Goal: Information Seeking & Learning: Find specific fact

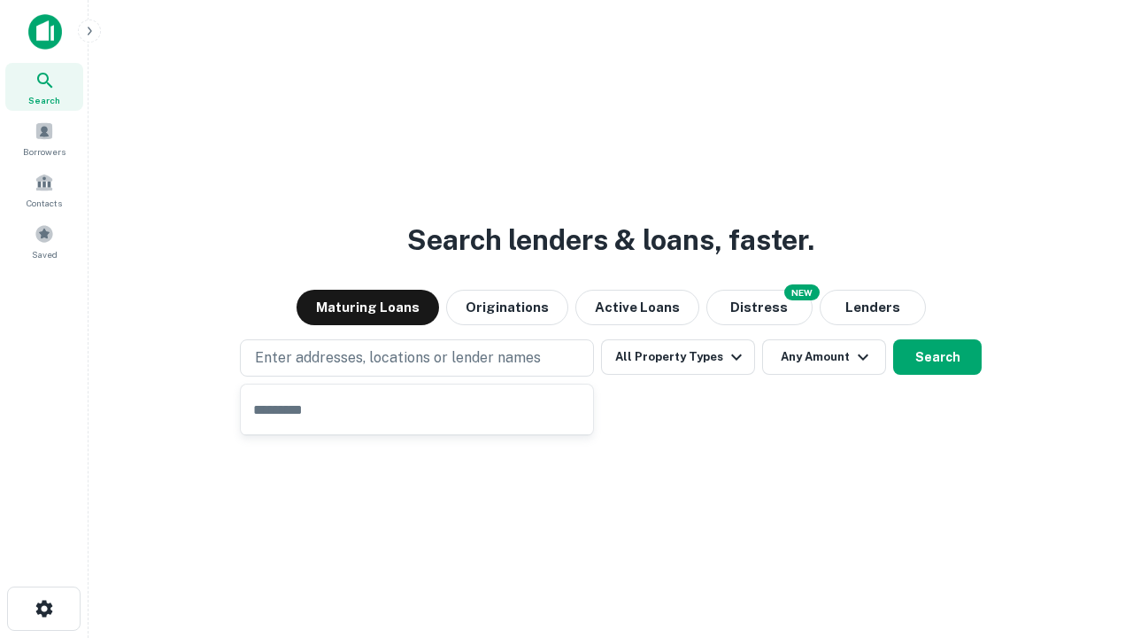
type input "**********"
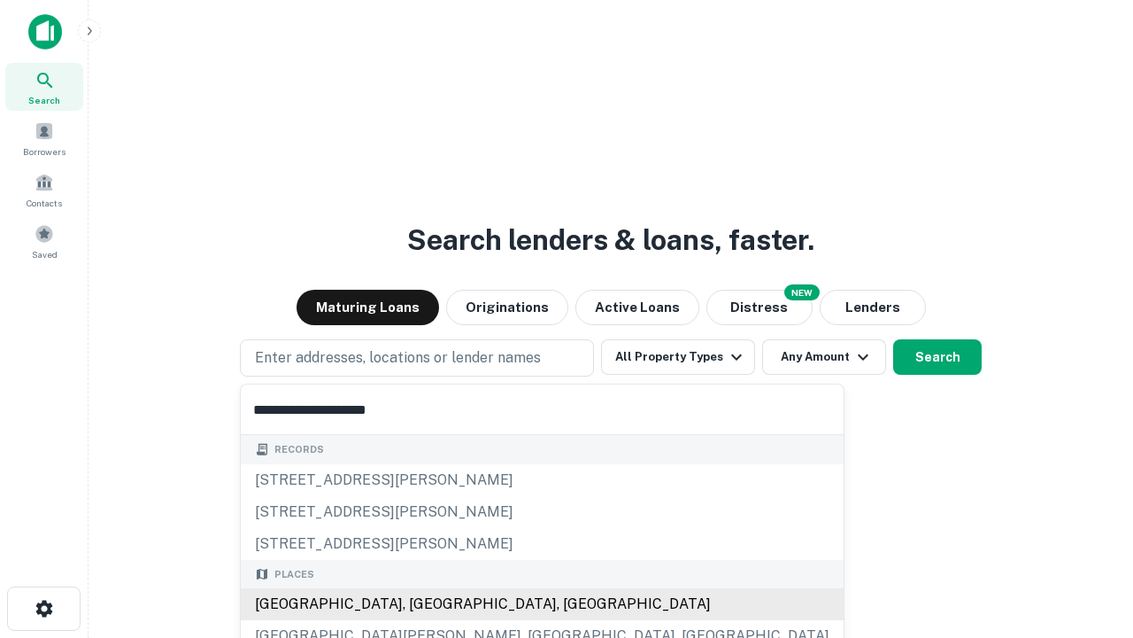
click at [423, 604] on div "[GEOGRAPHIC_DATA], [GEOGRAPHIC_DATA], [GEOGRAPHIC_DATA]" at bounding box center [542, 604] width 603 height 32
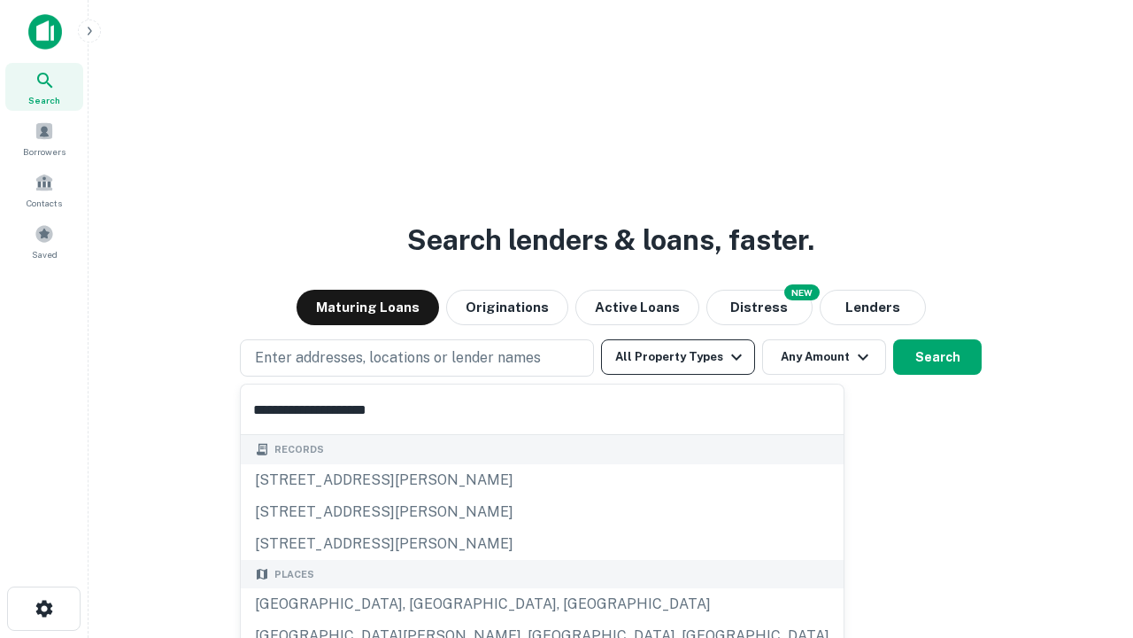
click at [678, 357] on button "All Property Types" at bounding box center [678, 356] width 154 height 35
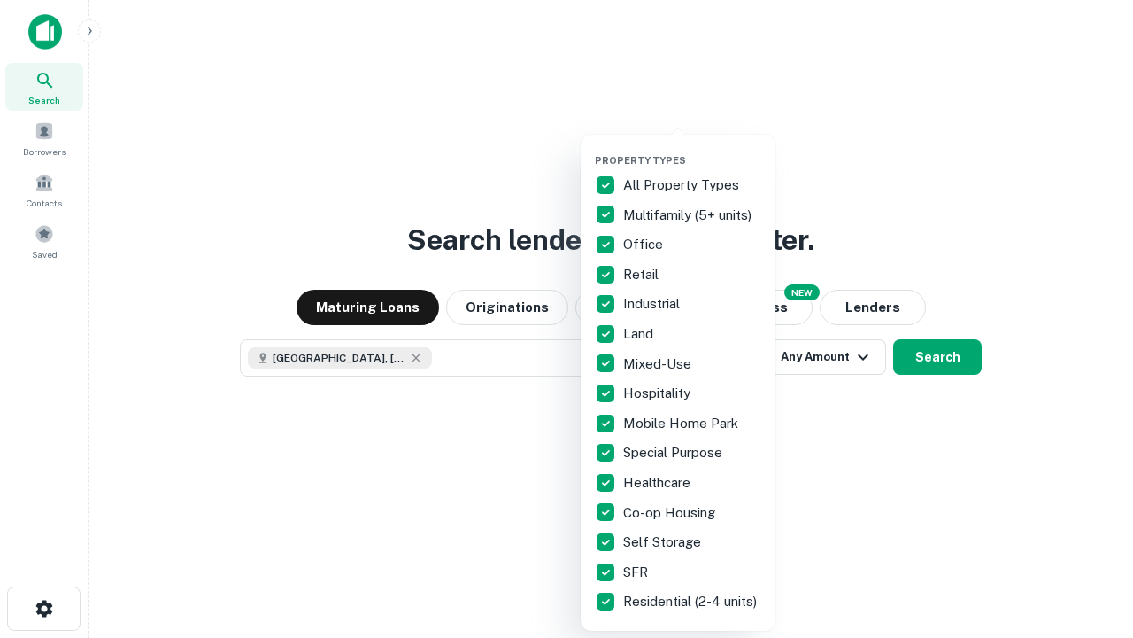
click at [692, 149] on button "button" at bounding box center [692, 149] width 195 height 1
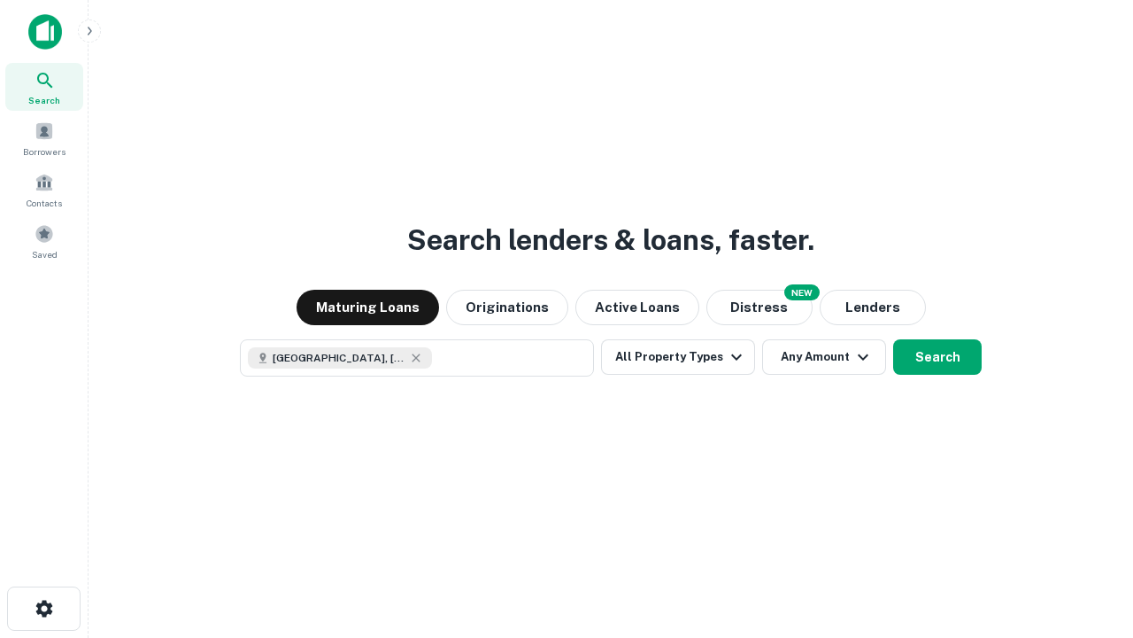
scroll to position [28, 0]
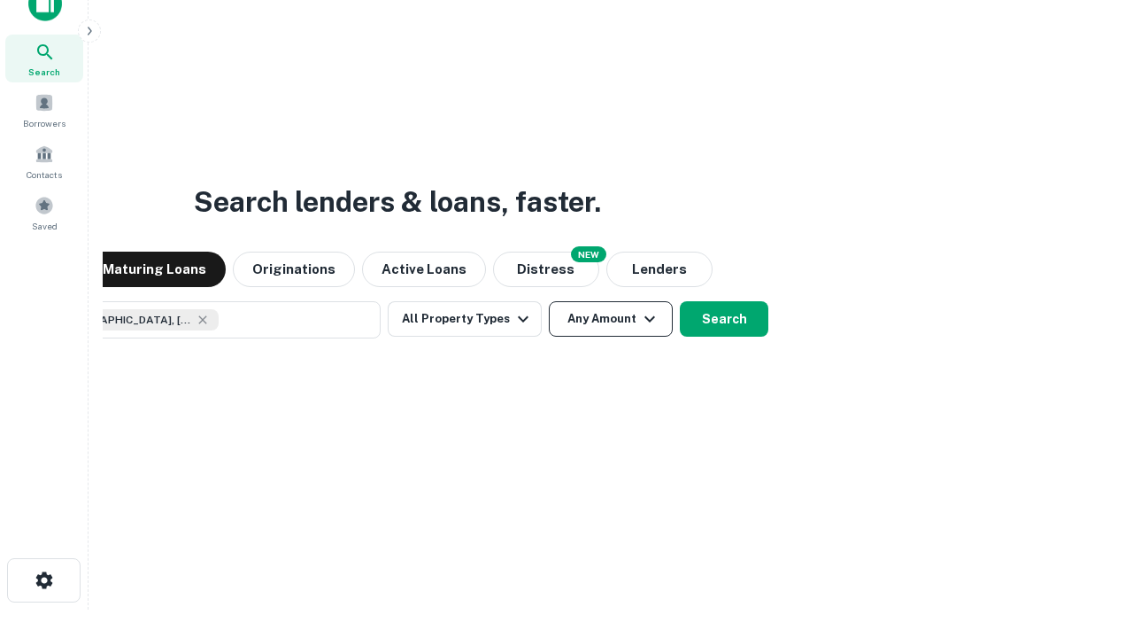
click at [549, 301] on button "Any Amount" at bounding box center [611, 318] width 124 height 35
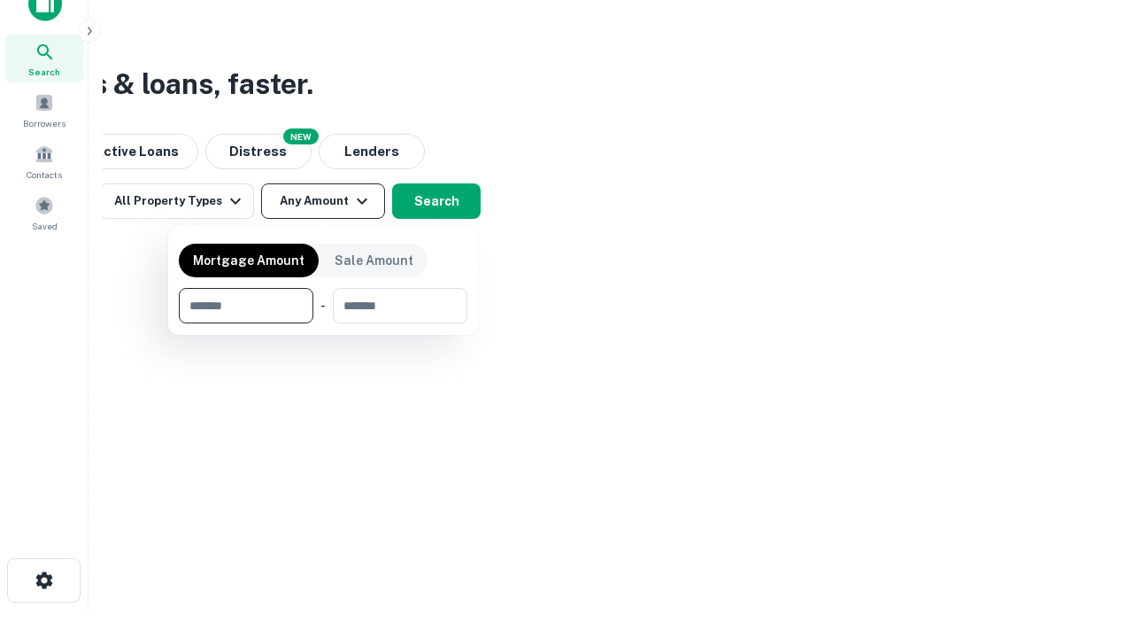
type input "*******"
click at [323, 323] on button "button" at bounding box center [323, 323] width 289 height 1
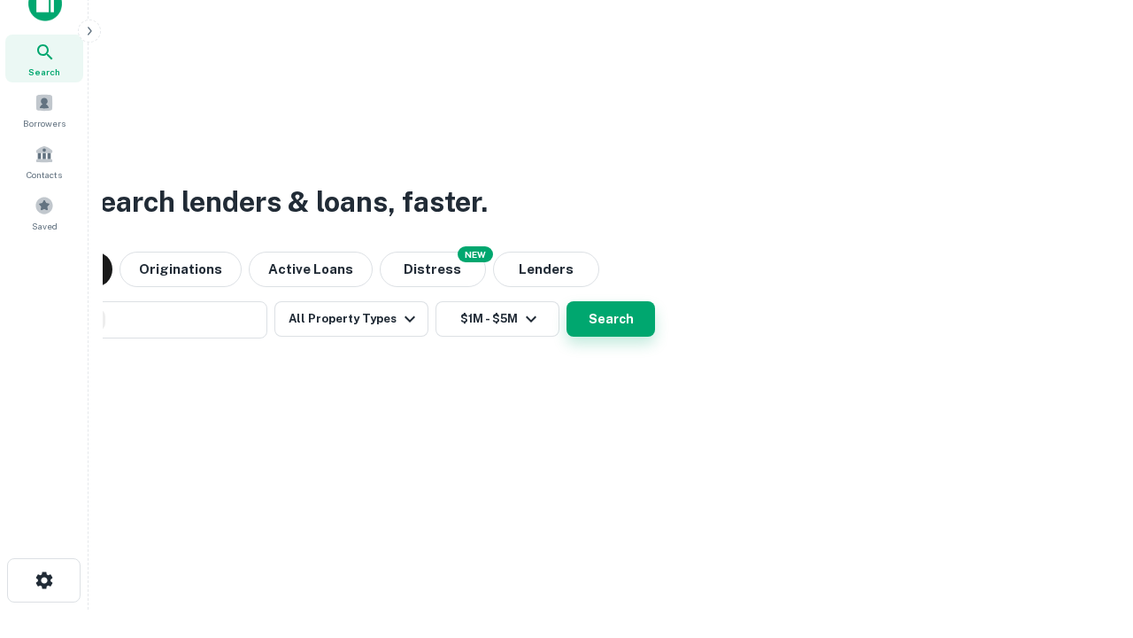
click at [567, 301] on button "Search" at bounding box center [611, 318] width 89 height 35
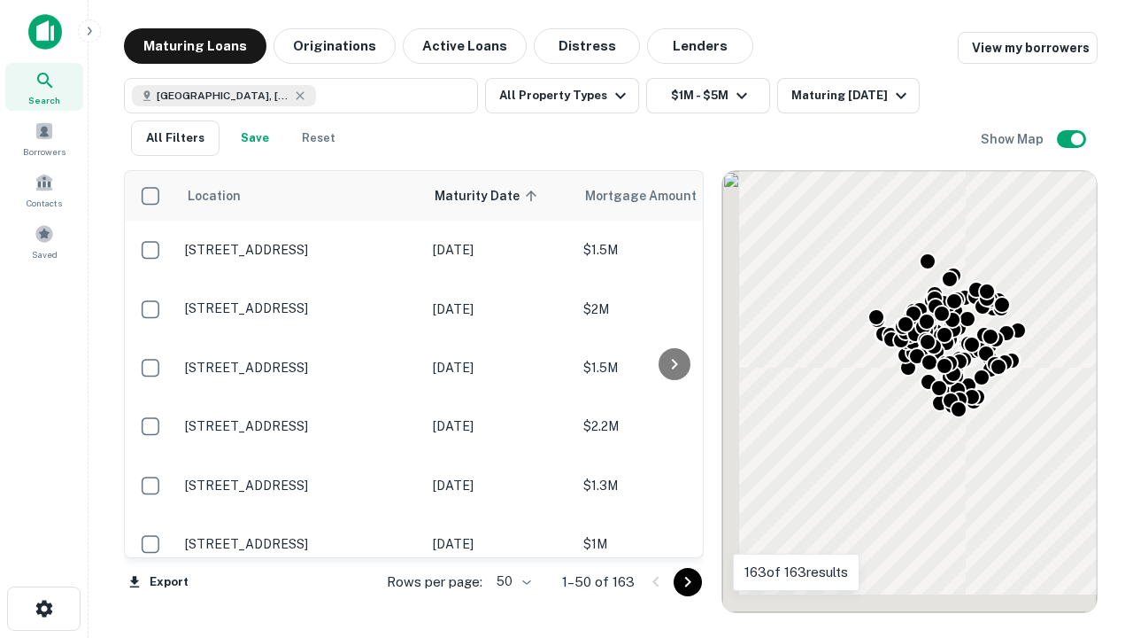
click at [511, 581] on body "Search Borrowers Contacts Saved Maturing Loans Originations Active Loans Distre…" at bounding box center [566, 319] width 1133 height 638
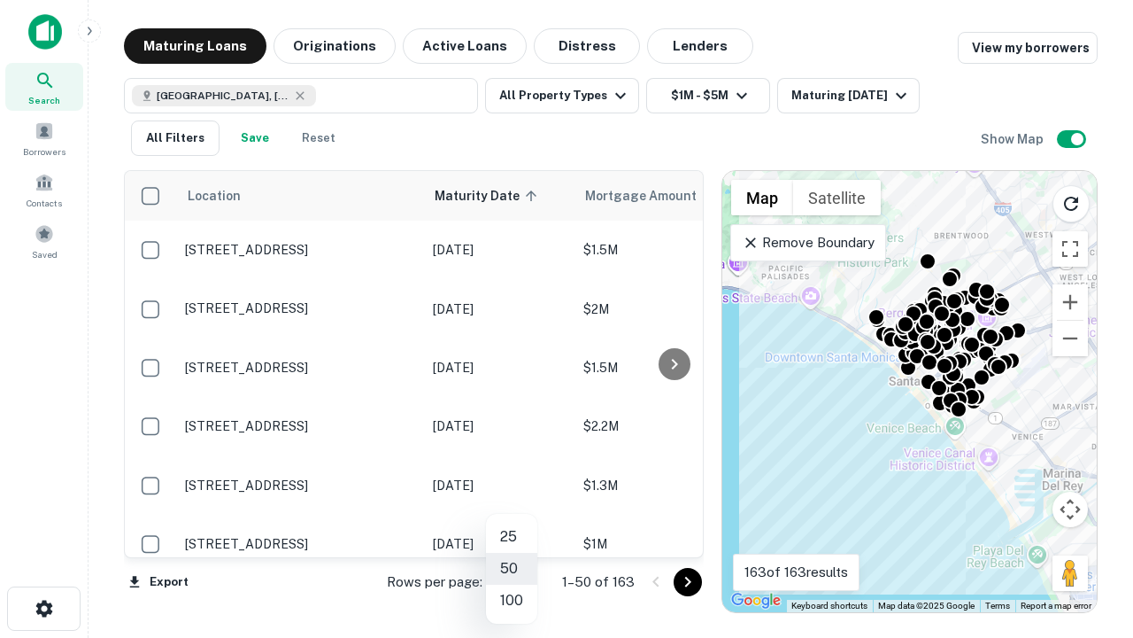
click at [512, 537] on li "25" at bounding box center [511, 537] width 51 height 32
